Goal: Information Seeking & Learning: Learn about a topic

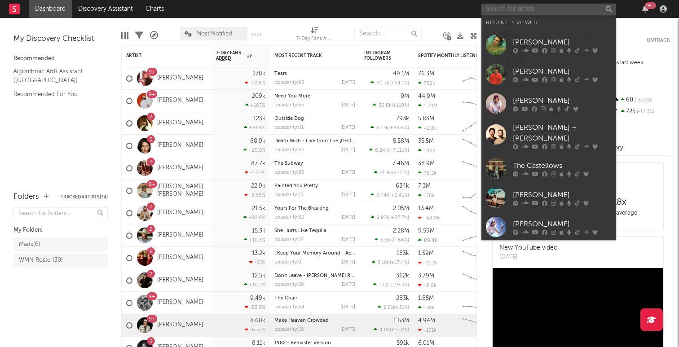
click at [495, 9] on input "text" at bounding box center [549, 9] width 135 height 11
type input "s"
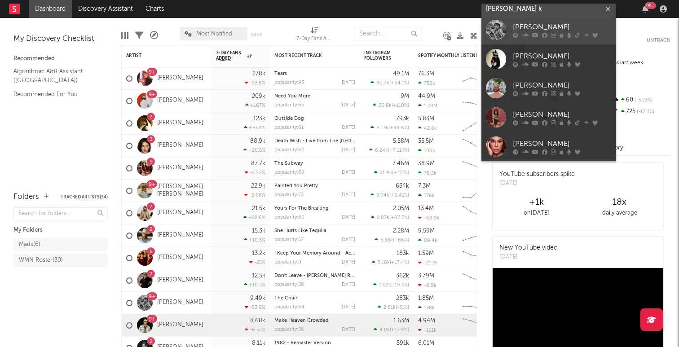
type input "[PERSON_NAME] k"
click at [529, 24] on div "[PERSON_NAME]" at bounding box center [562, 27] width 99 height 11
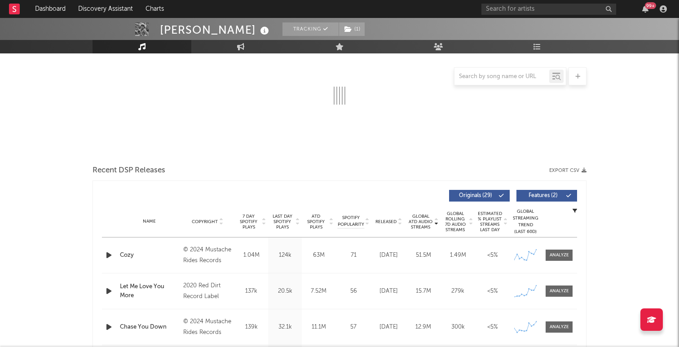
select select "6m"
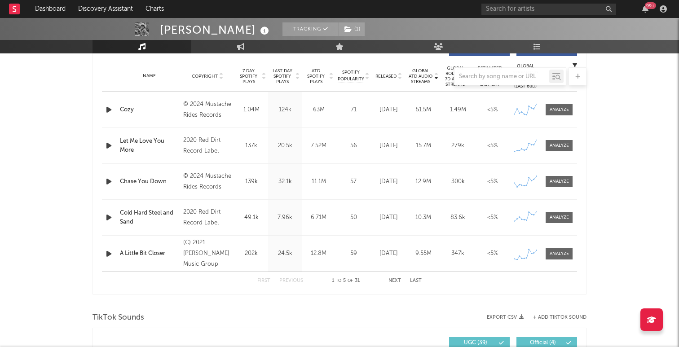
scroll to position [356, 0]
